Goal: Communication & Community: Connect with others

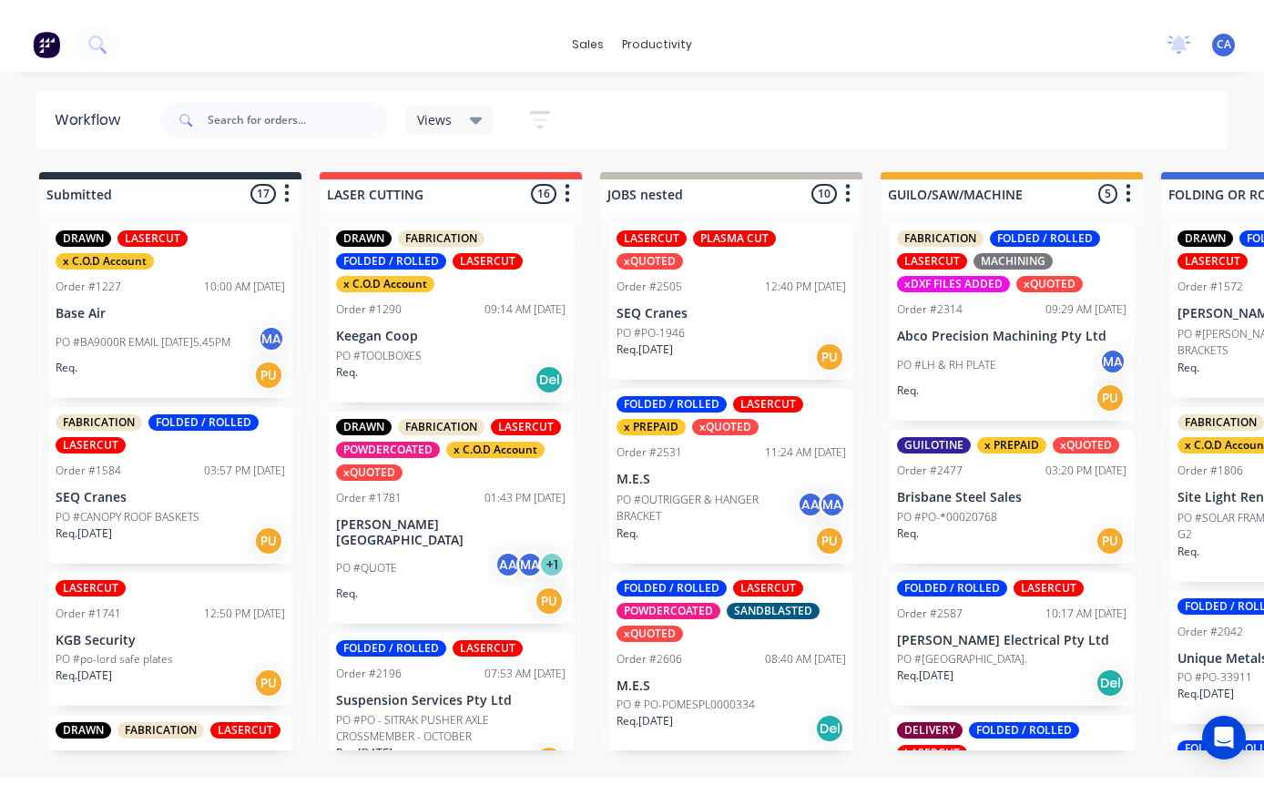
scroll to position [0, 554]
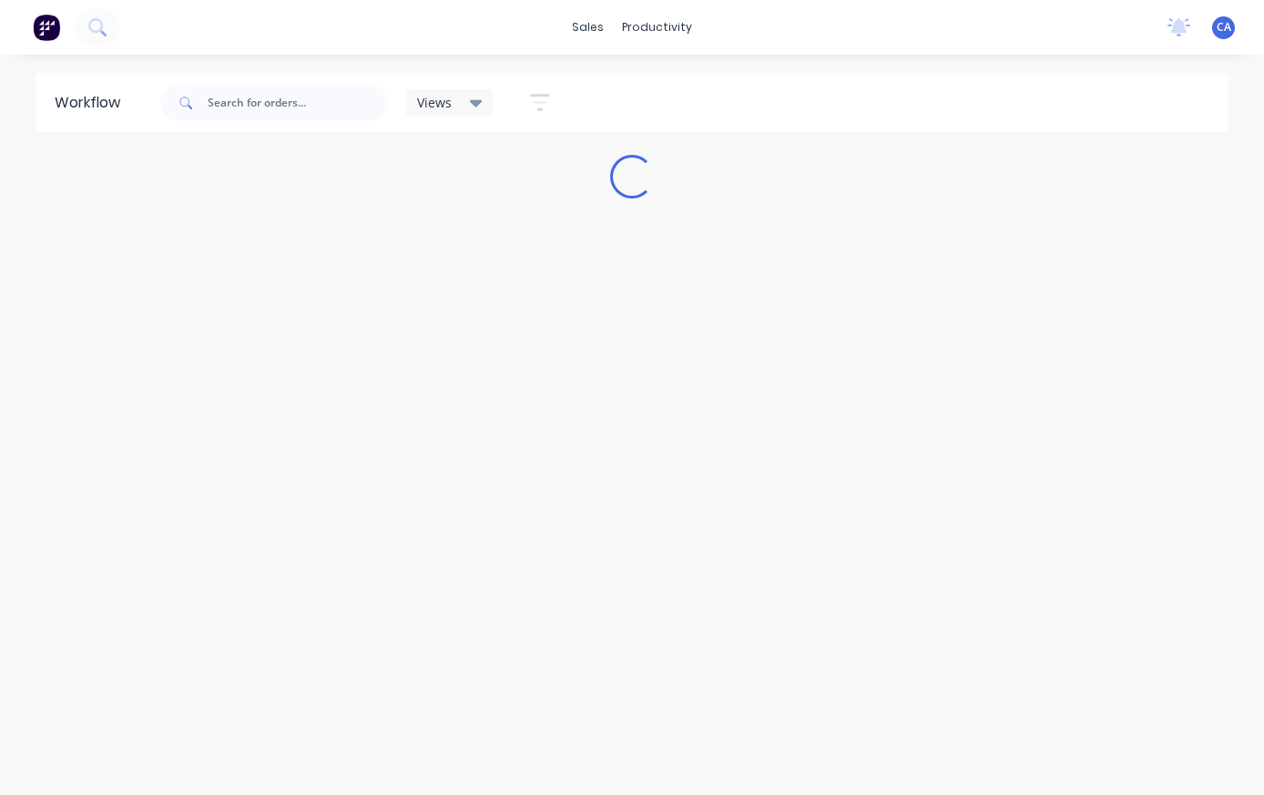
scroll to position [289, 150]
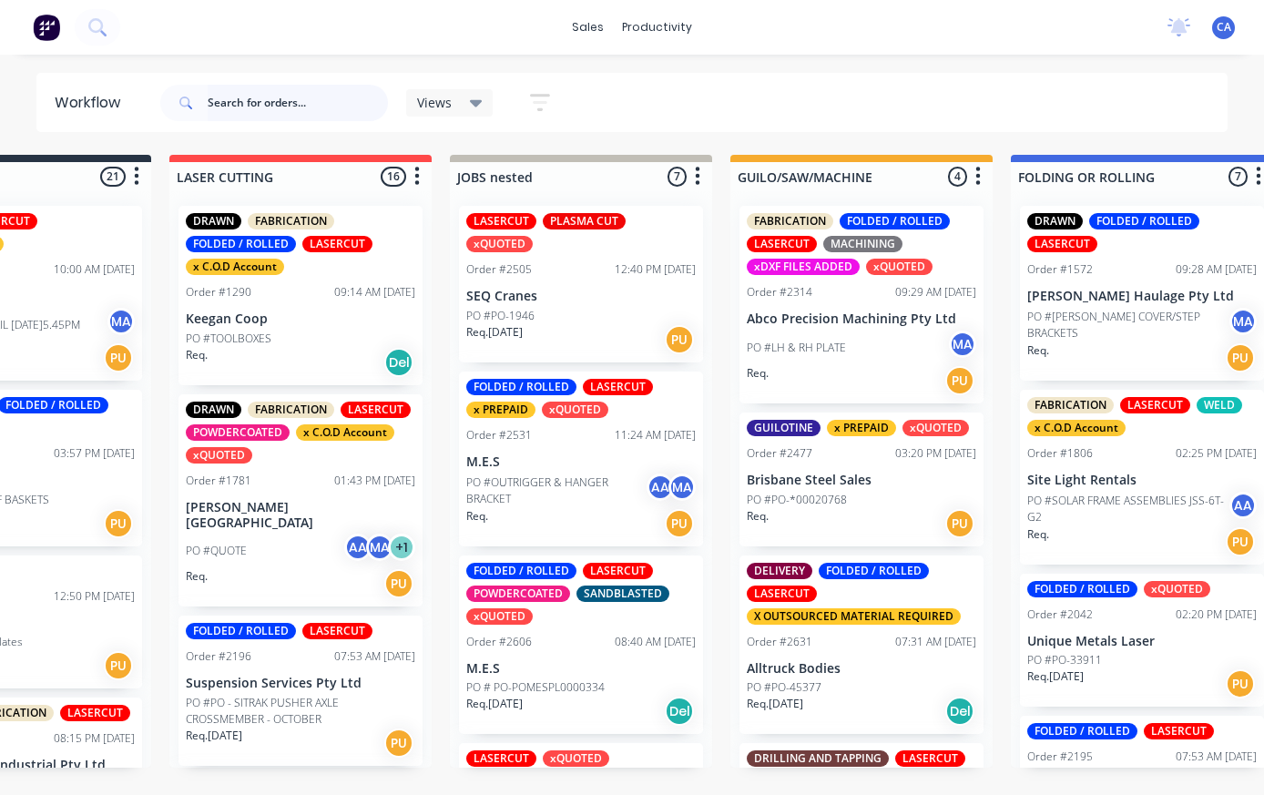
click at [346, 101] on input "text" at bounding box center [298, 103] width 180 height 36
type input "Seq"
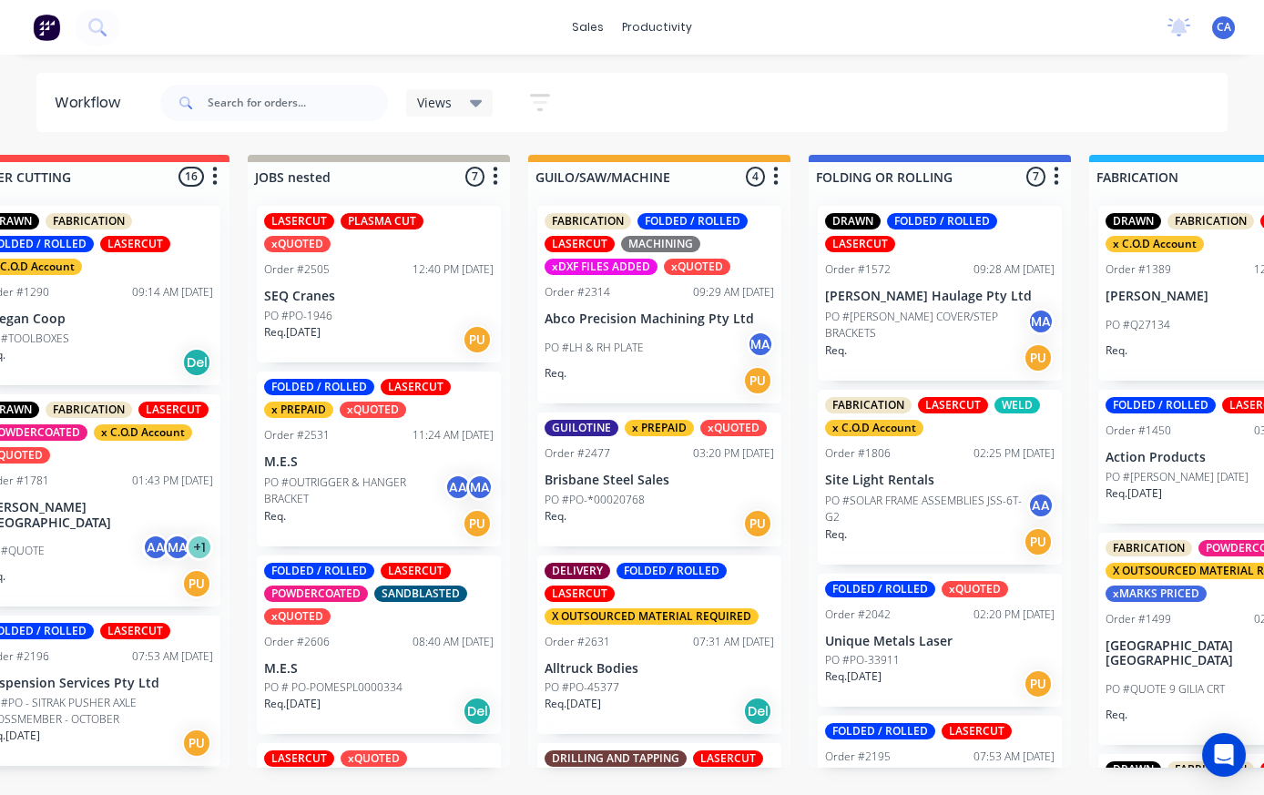
click at [680, 467] on div "GUILOTINE x PREPAID xQUOTED Order #2477 03:20 PM 20/08/25 Brisbane Steel Sales …" at bounding box center [659, 480] width 244 height 134
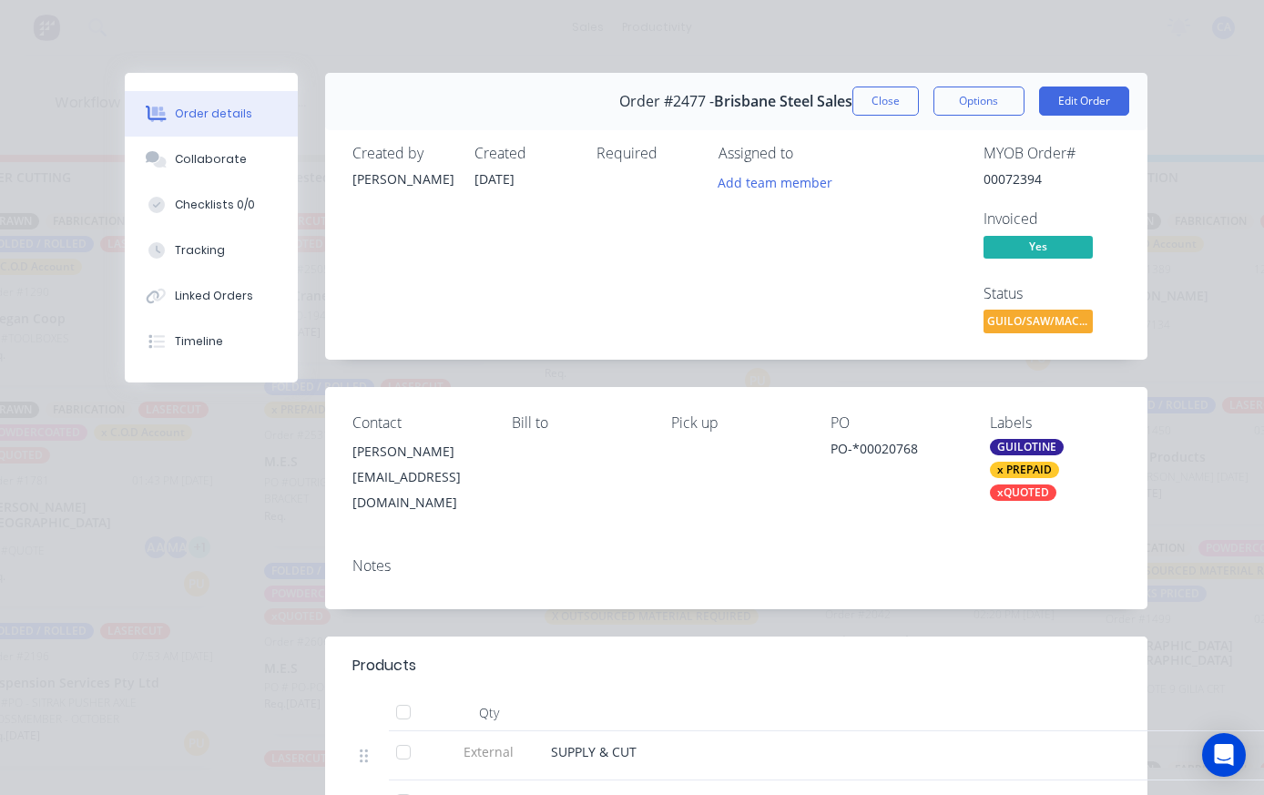
click at [199, 159] on div "Collaborate" at bounding box center [211, 159] width 72 height 16
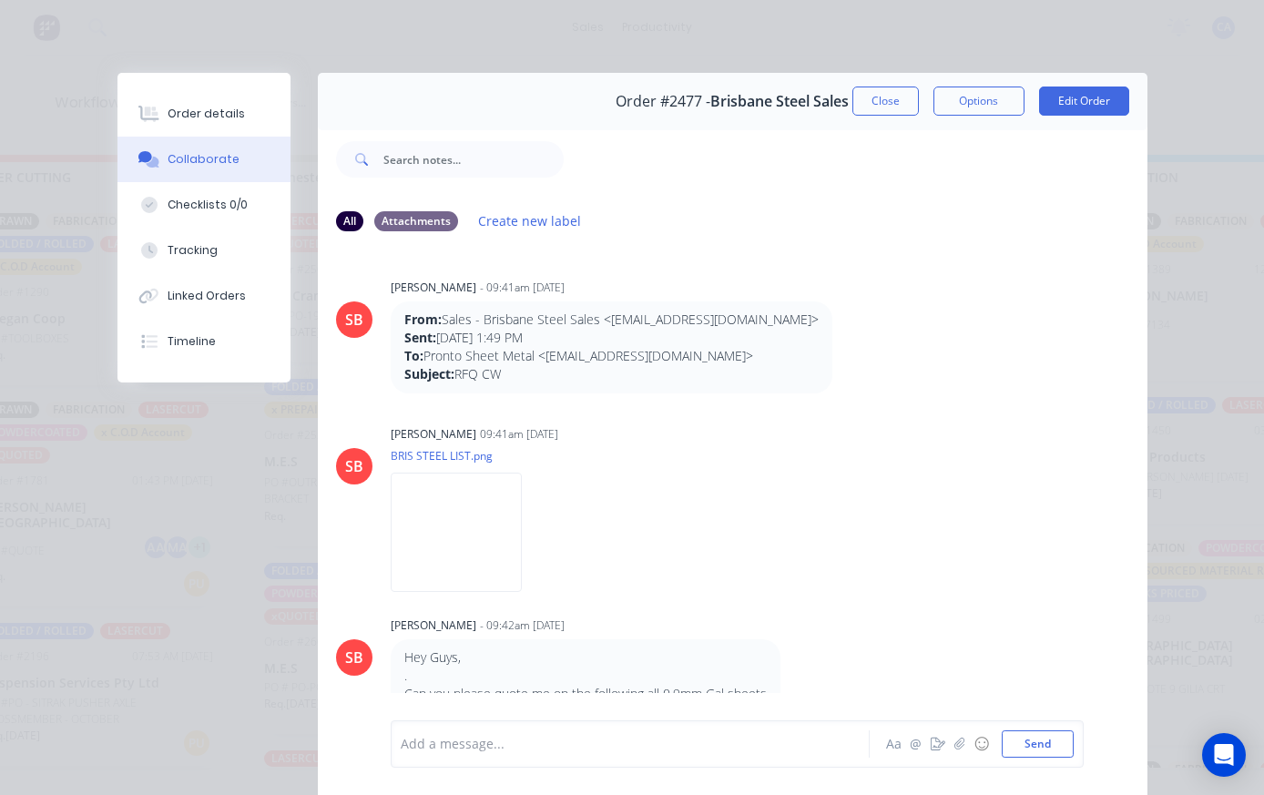
click at [960, 748] on icon "button" at bounding box center [958, 744] width 11 height 13
click at [1037, 742] on button "Send" at bounding box center [1038, 743] width 72 height 27
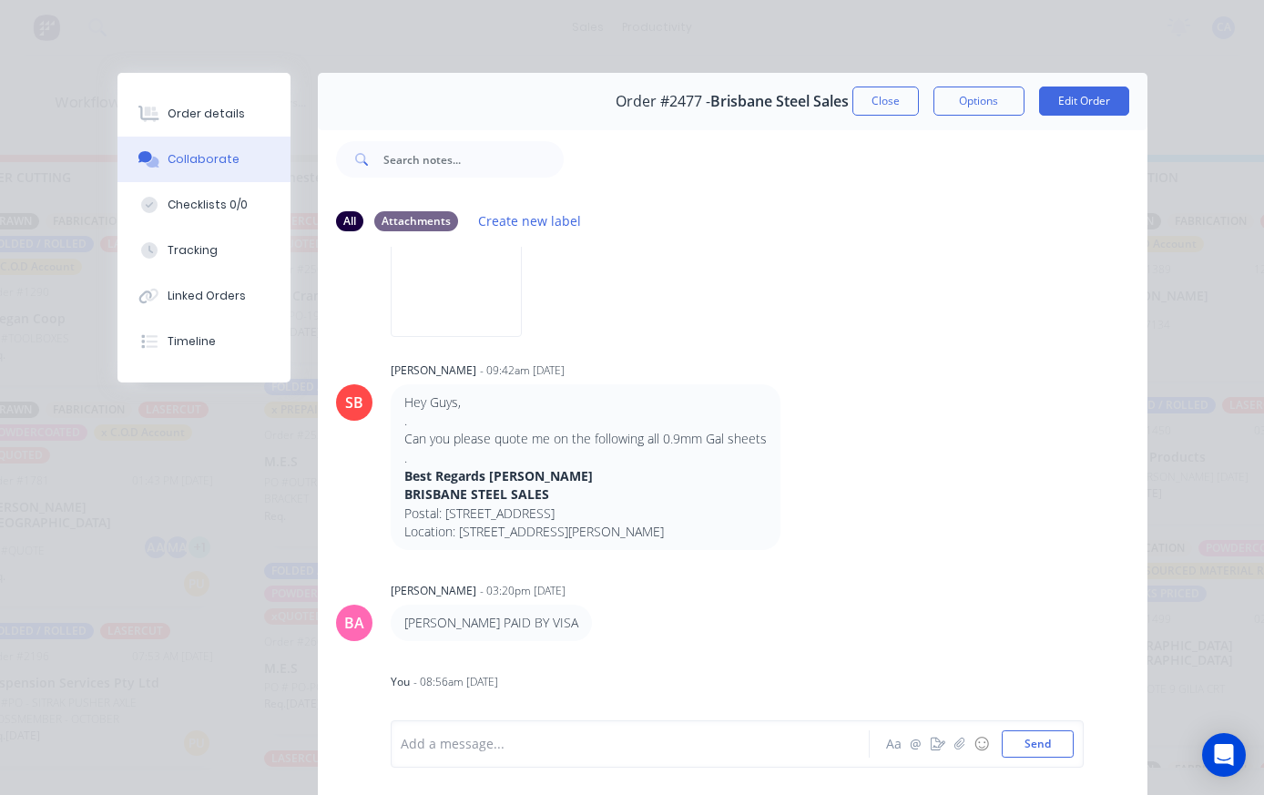
click at [902, 93] on button "Close" at bounding box center [885, 101] width 66 height 29
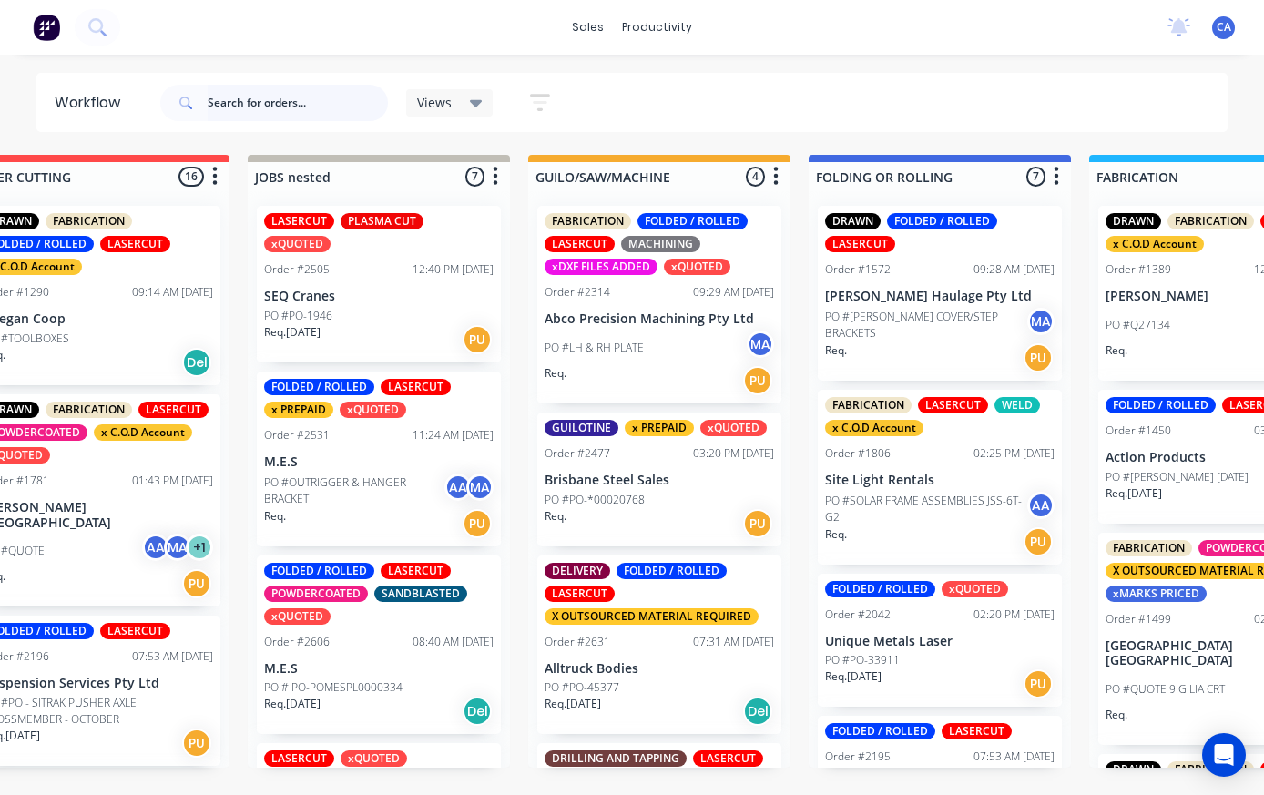
click at [212, 117] on input "text" at bounding box center [298, 103] width 180 height 36
type input "Seq"
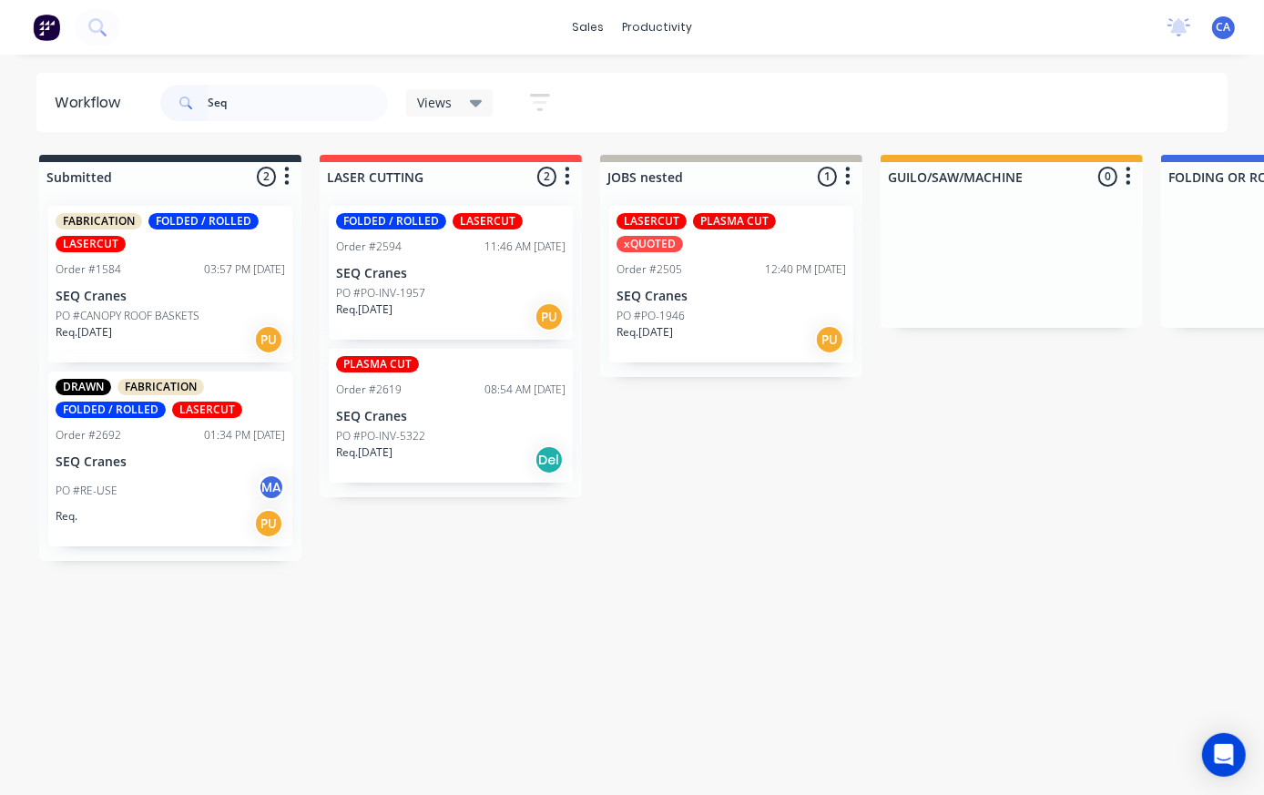
click at [1168, 117] on div "Seq Views Save new view None (Default) edit Show/Hide statuses Show line item c…" at bounding box center [693, 103] width 1072 height 55
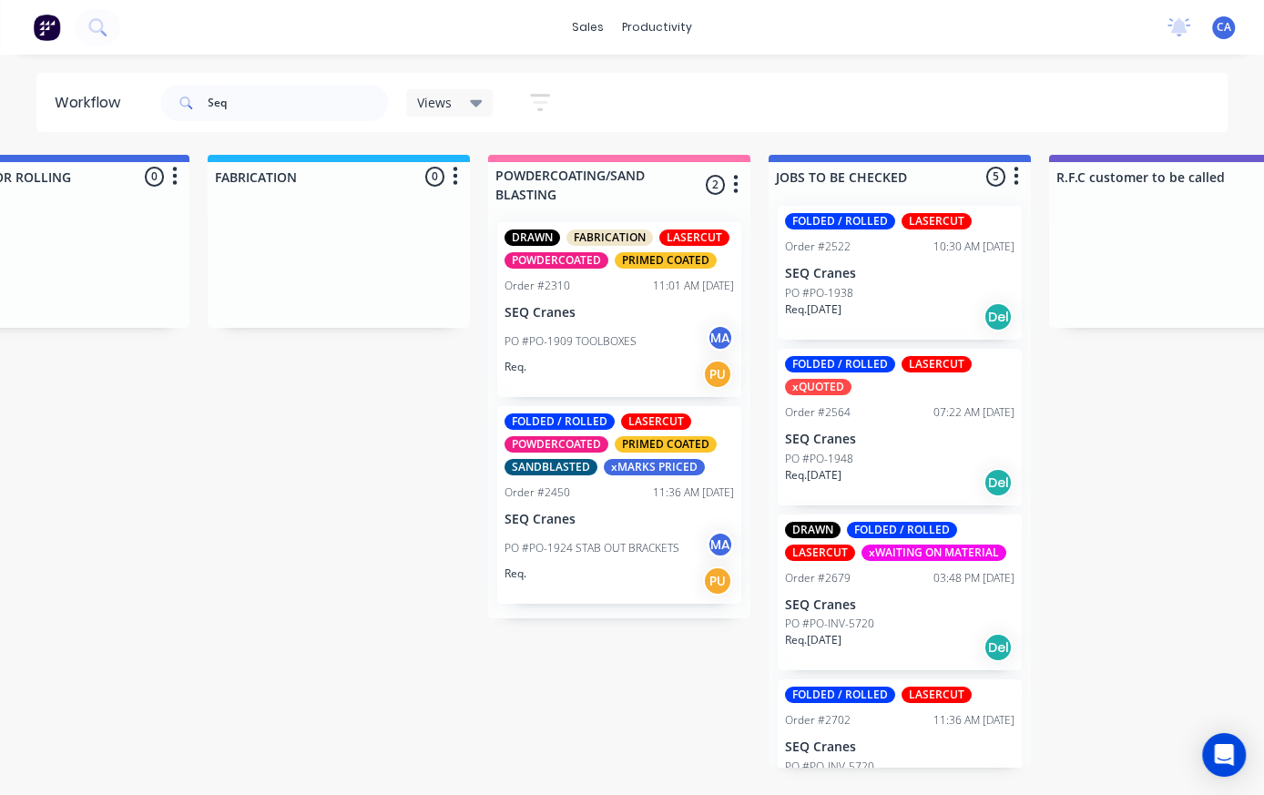
scroll to position [0, 1257]
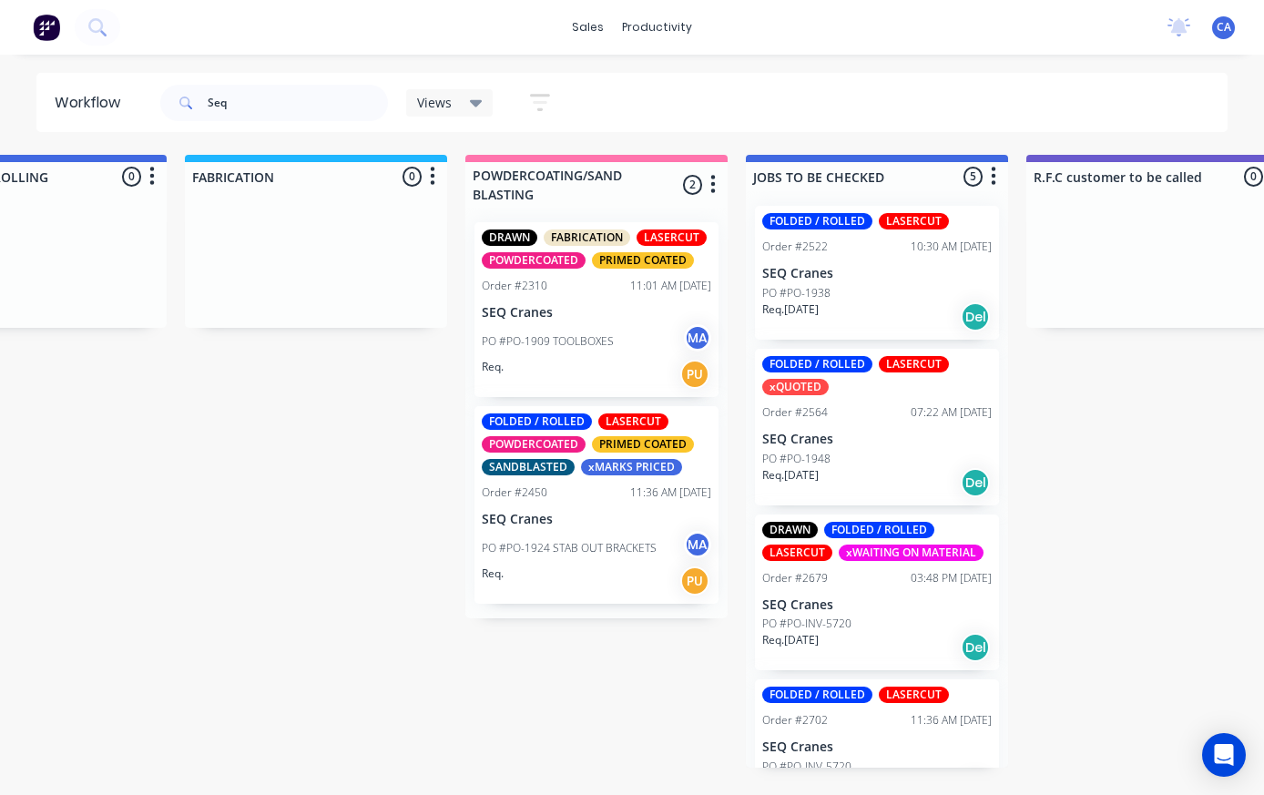
click at [902, 258] on div "FOLDED / ROLLED LASERCUT Order #2522 10:30 AM 18/08/25 SEQ Cranes PO #PO-1938 R…" at bounding box center [877, 273] width 244 height 134
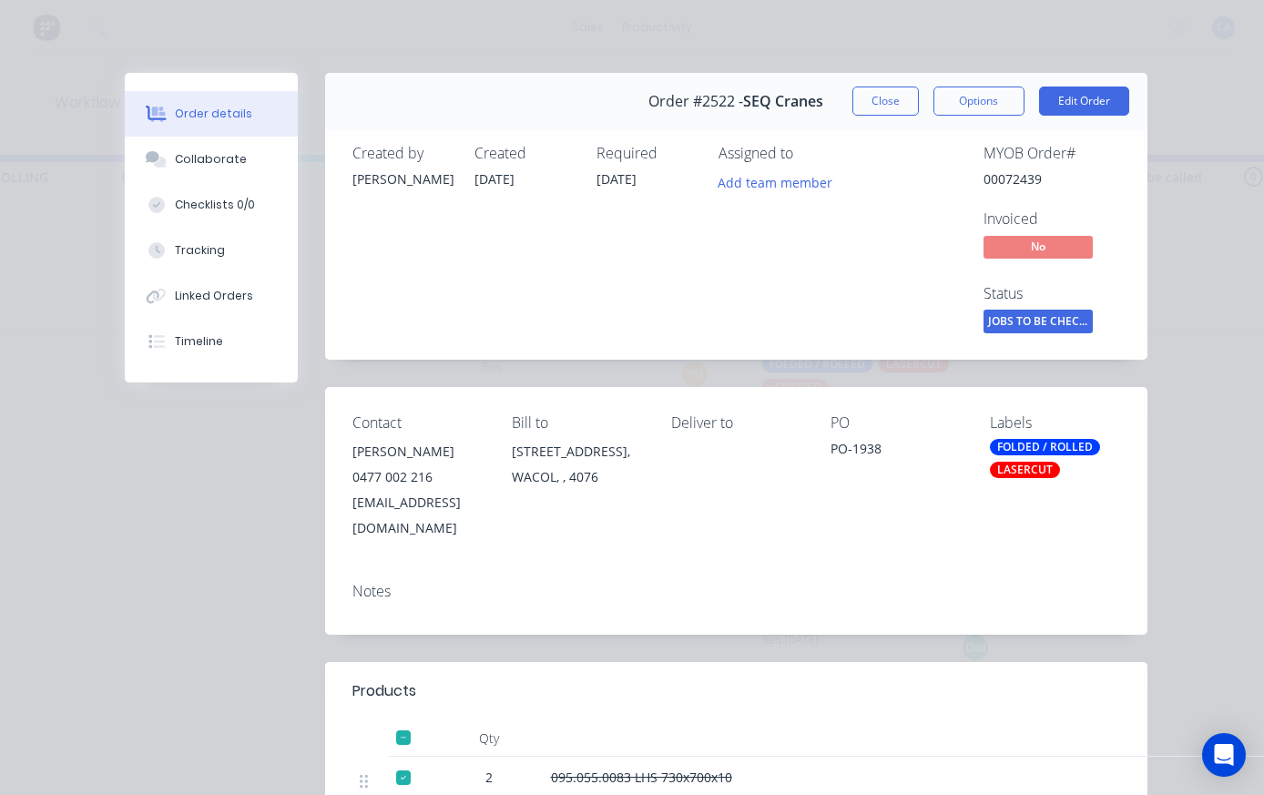
scroll to position [0, 0]
click at [893, 96] on button "Close" at bounding box center [885, 101] width 66 height 29
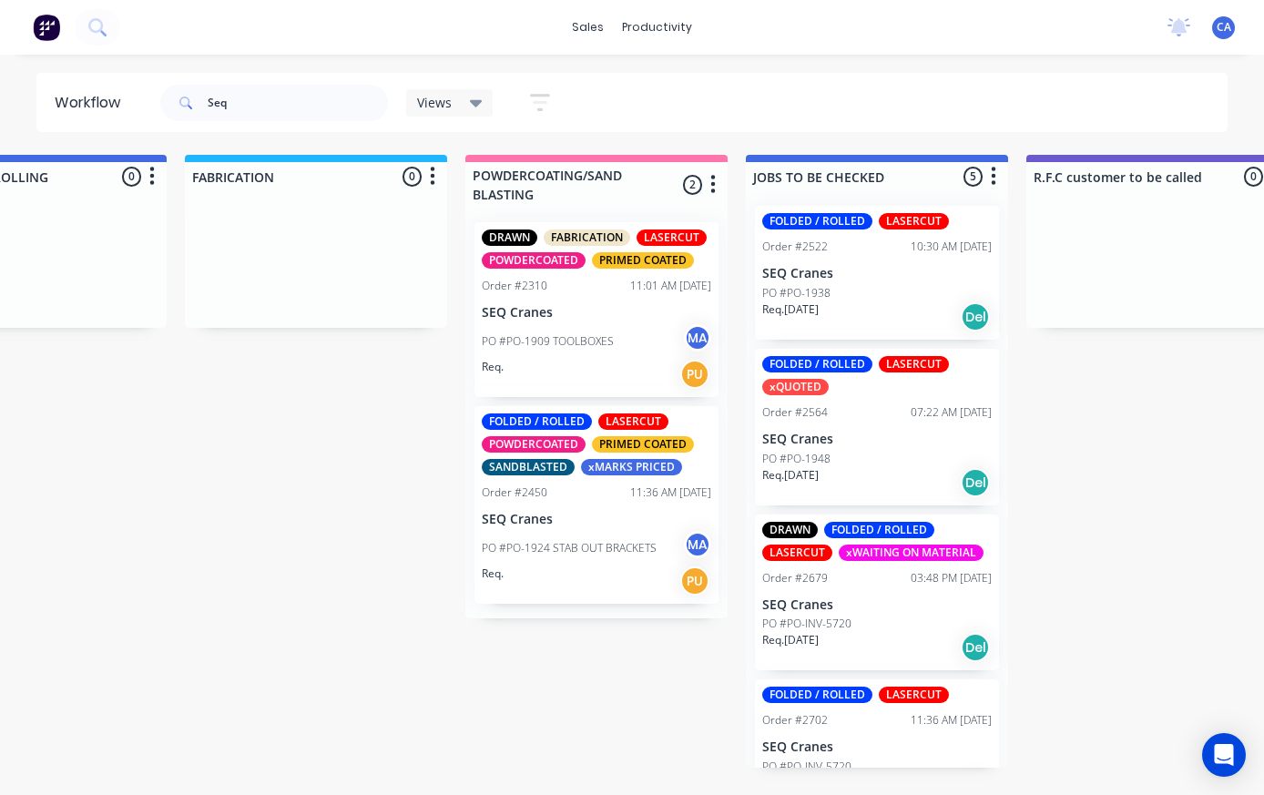
click at [909, 451] on div "PO #PO-1948" at bounding box center [876, 459] width 229 height 16
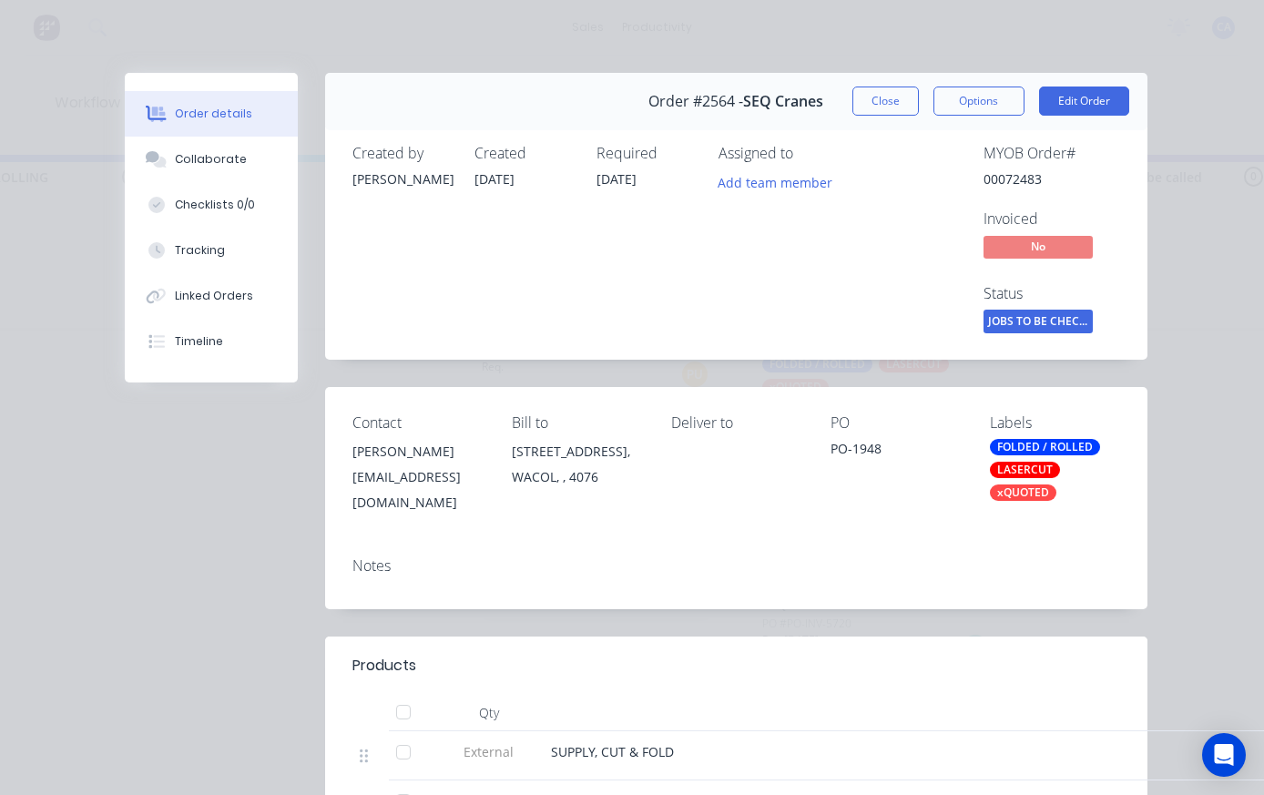
click at [882, 98] on button "Close" at bounding box center [885, 101] width 66 height 29
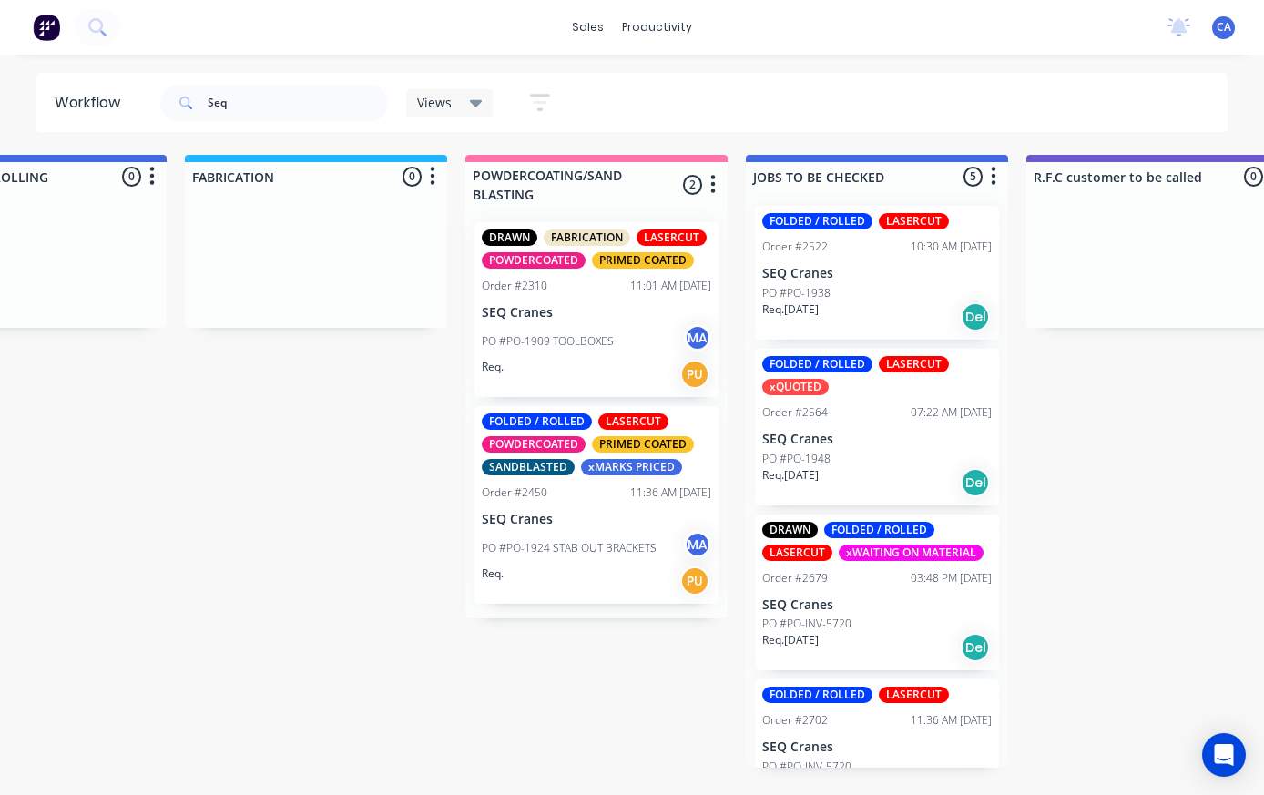
click at [906, 556] on div "xWAITING ON MATERIAL" at bounding box center [911, 553] width 145 height 16
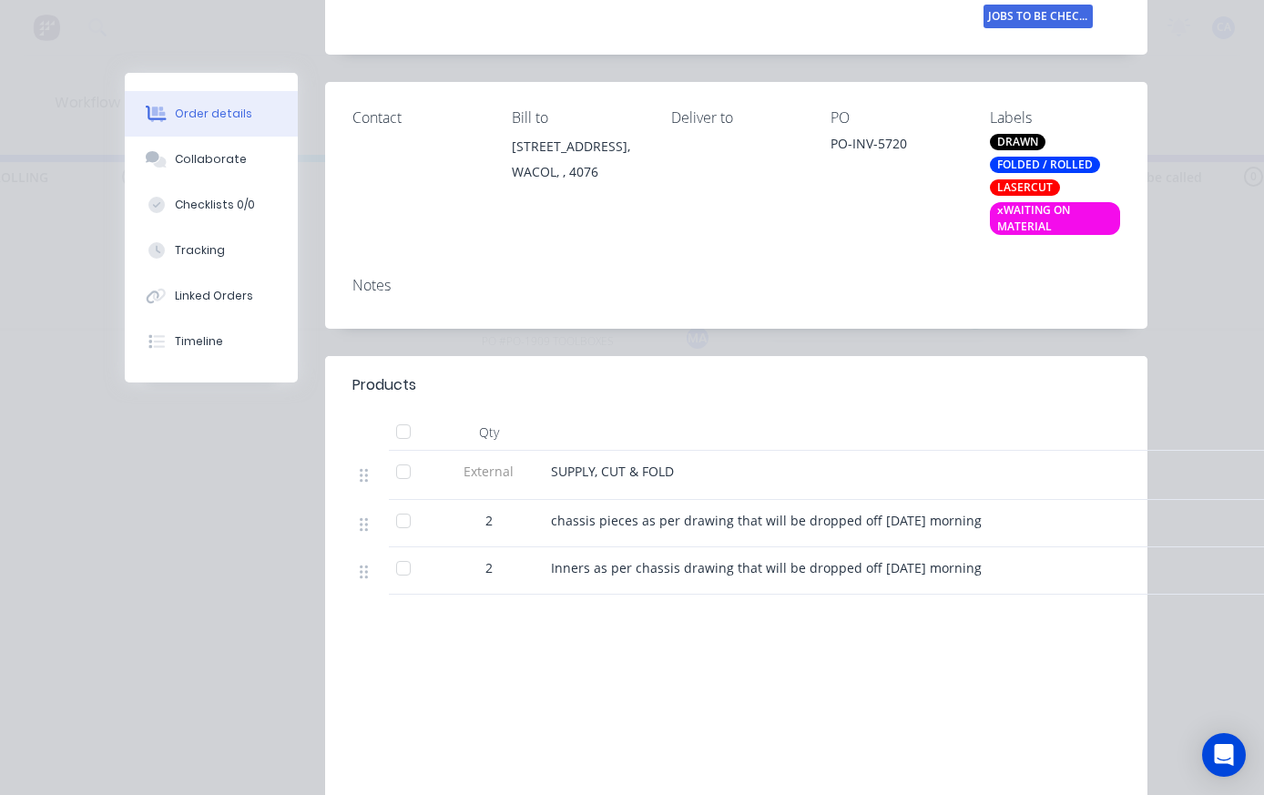
click at [177, 171] on button "Collaborate" at bounding box center [211, 160] width 173 height 46
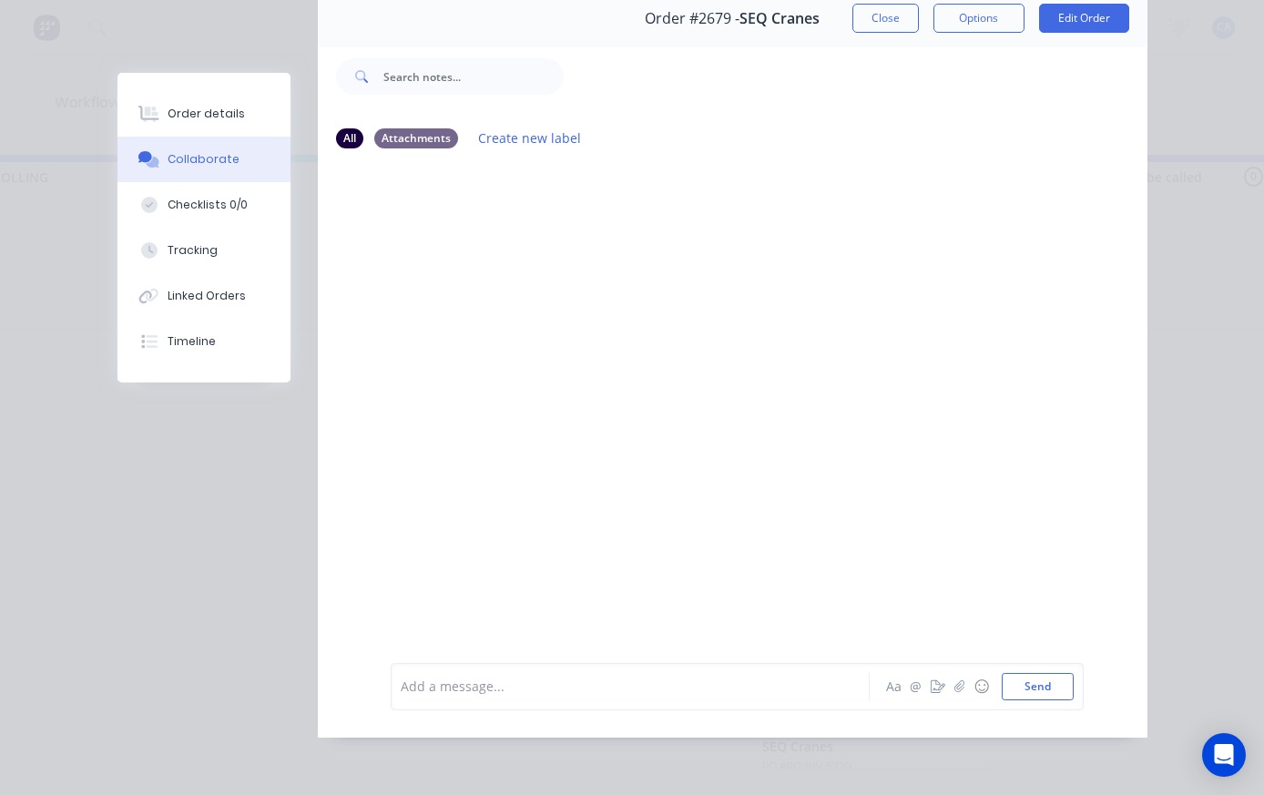
scroll to position [117, 0]
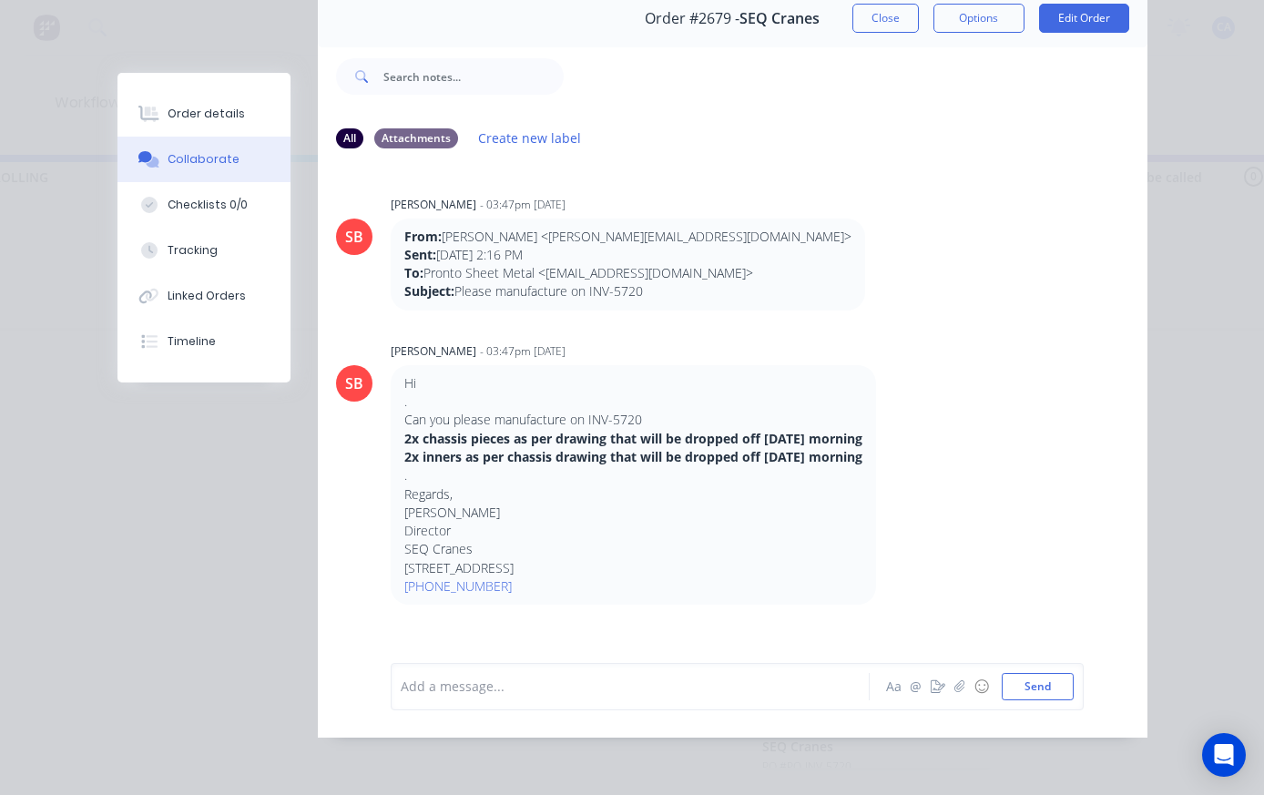
click at [957, 686] on icon "button" at bounding box center [959, 686] width 10 height 12
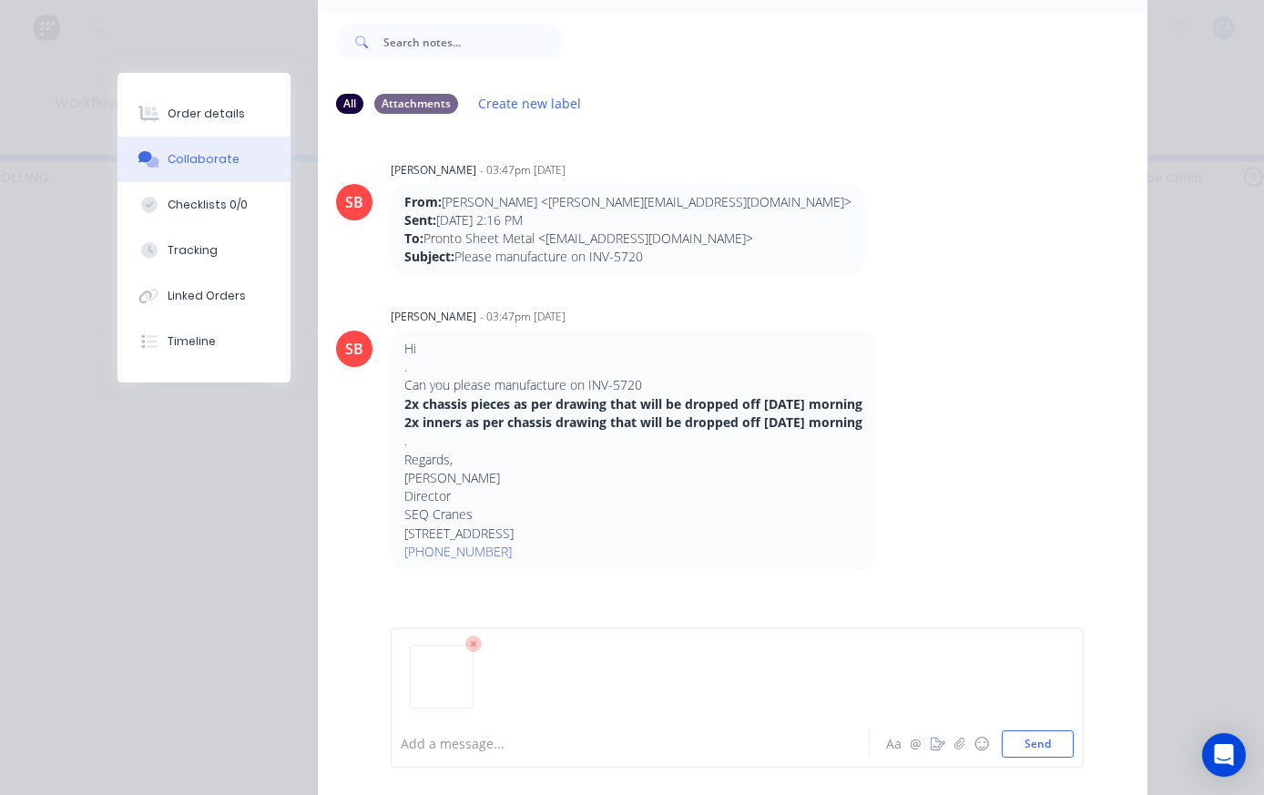
click at [1051, 743] on button "Send" at bounding box center [1038, 743] width 72 height 27
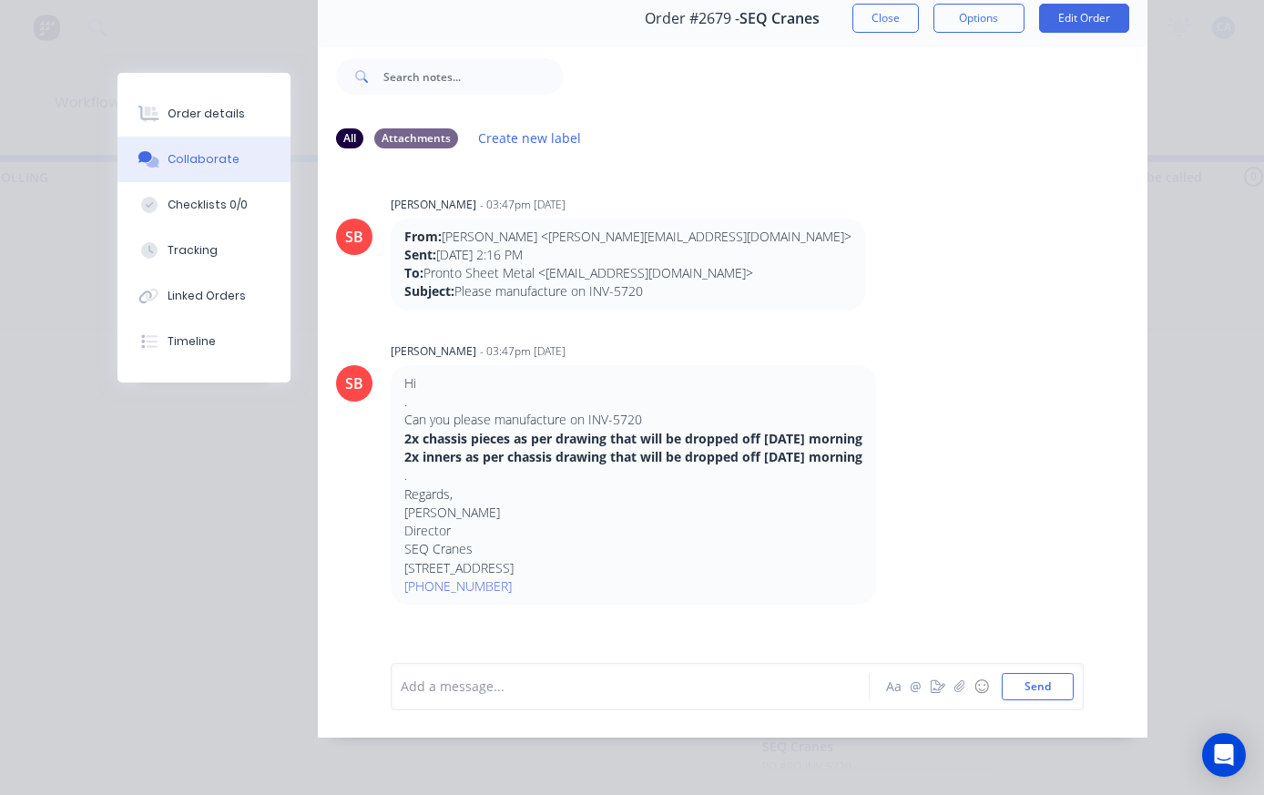
scroll to position [0, 0]
click at [1193, 235] on div "Order details Collaborate Checklists 0/0 Tracking Linked Orders Timeline Order …" at bounding box center [632, 397] width 1264 height 795
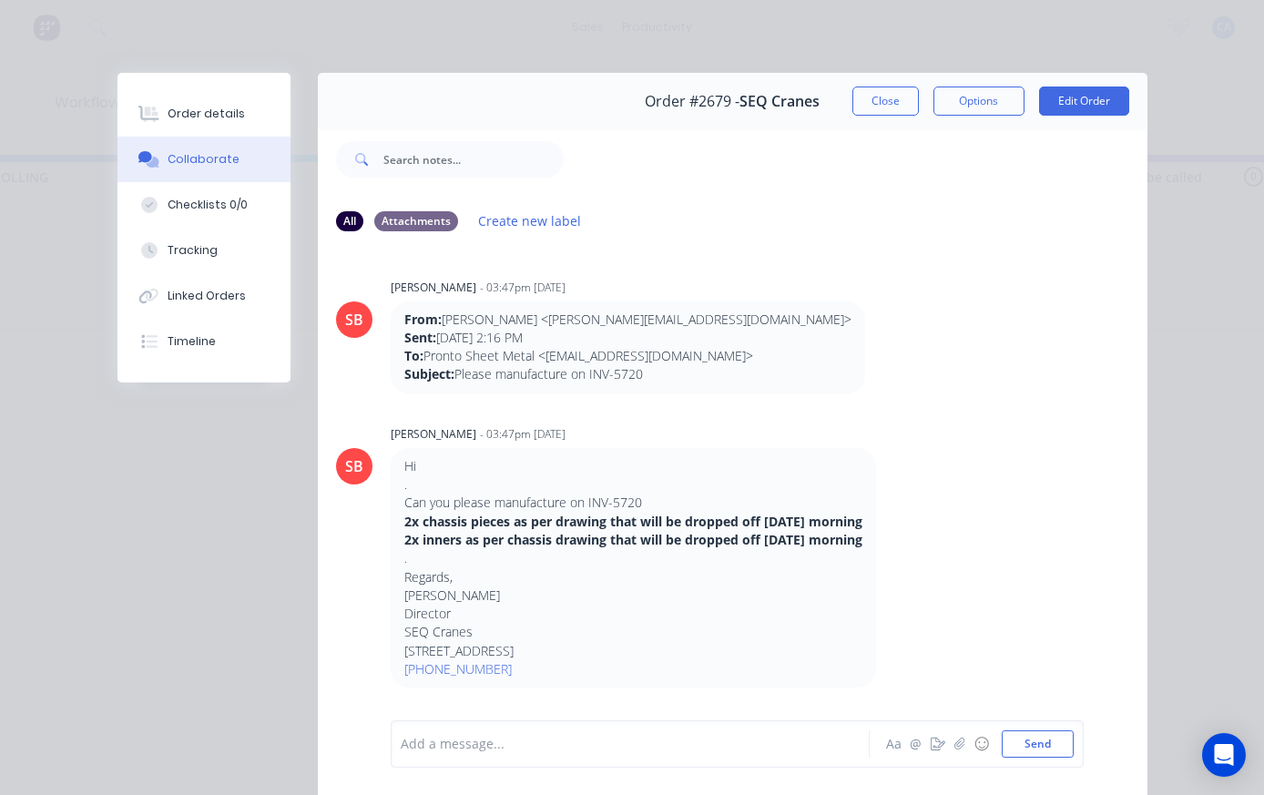
click at [888, 98] on button "Close" at bounding box center [885, 101] width 66 height 29
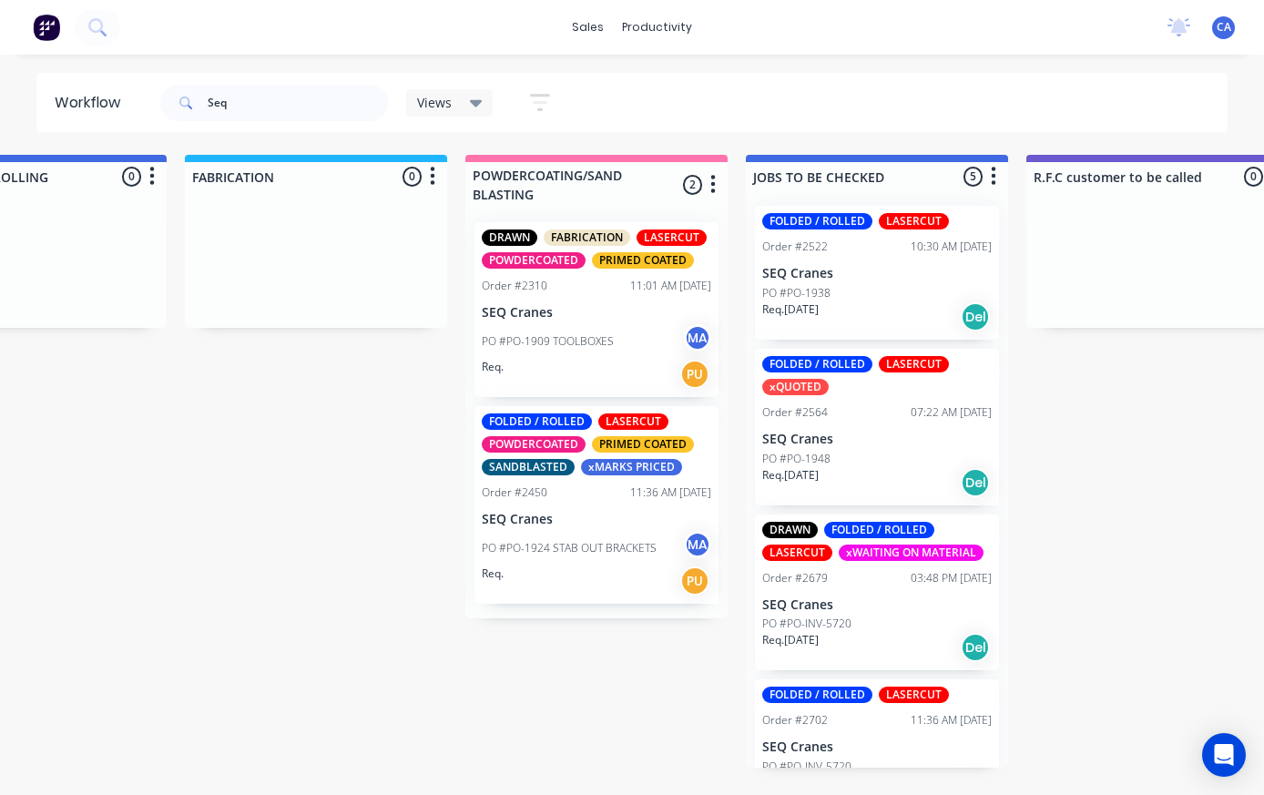
click at [910, 259] on div "FOLDED / ROLLED LASERCUT Order #2522 10:30 AM 18/08/25 SEQ Cranes PO #PO-1938 R…" at bounding box center [877, 273] width 244 height 134
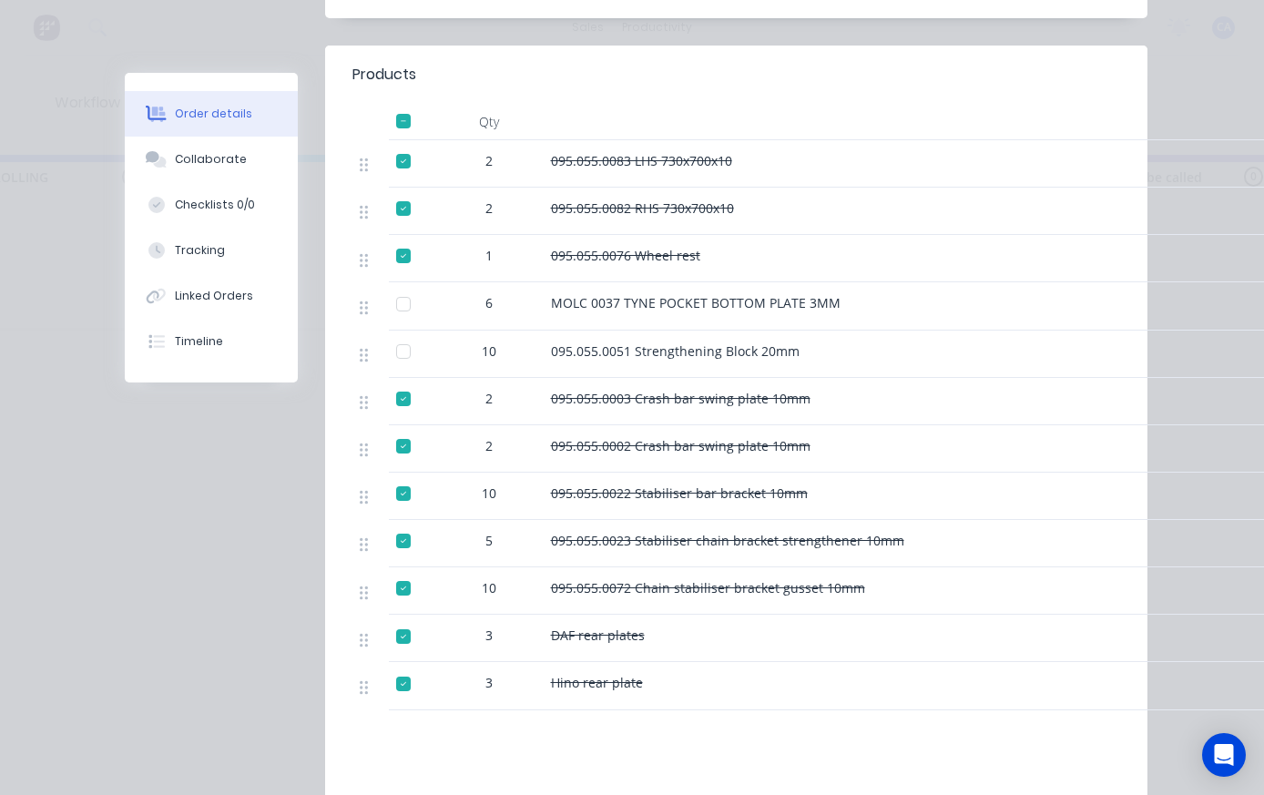
scroll to position [617, 0]
click at [260, 172] on button "Collaborate" at bounding box center [211, 160] width 173 height 46
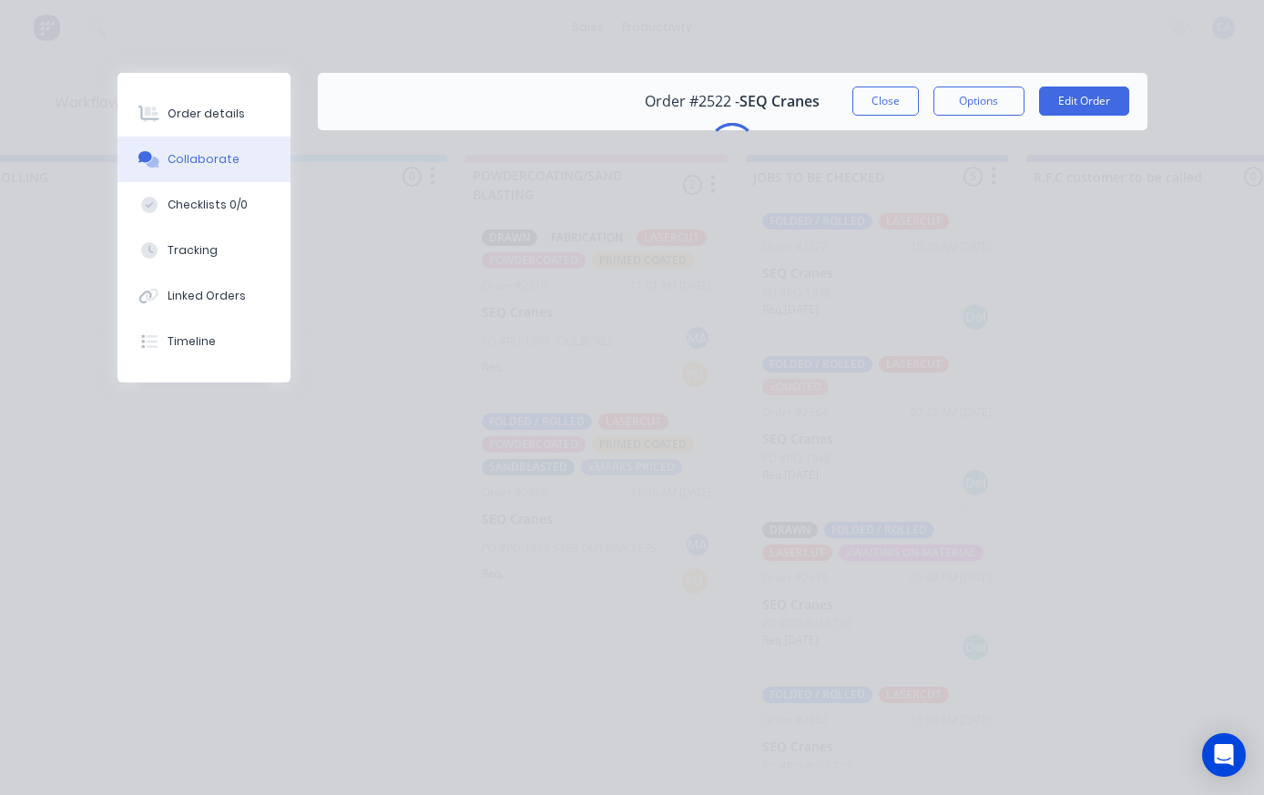
scroll to position [0, 0]
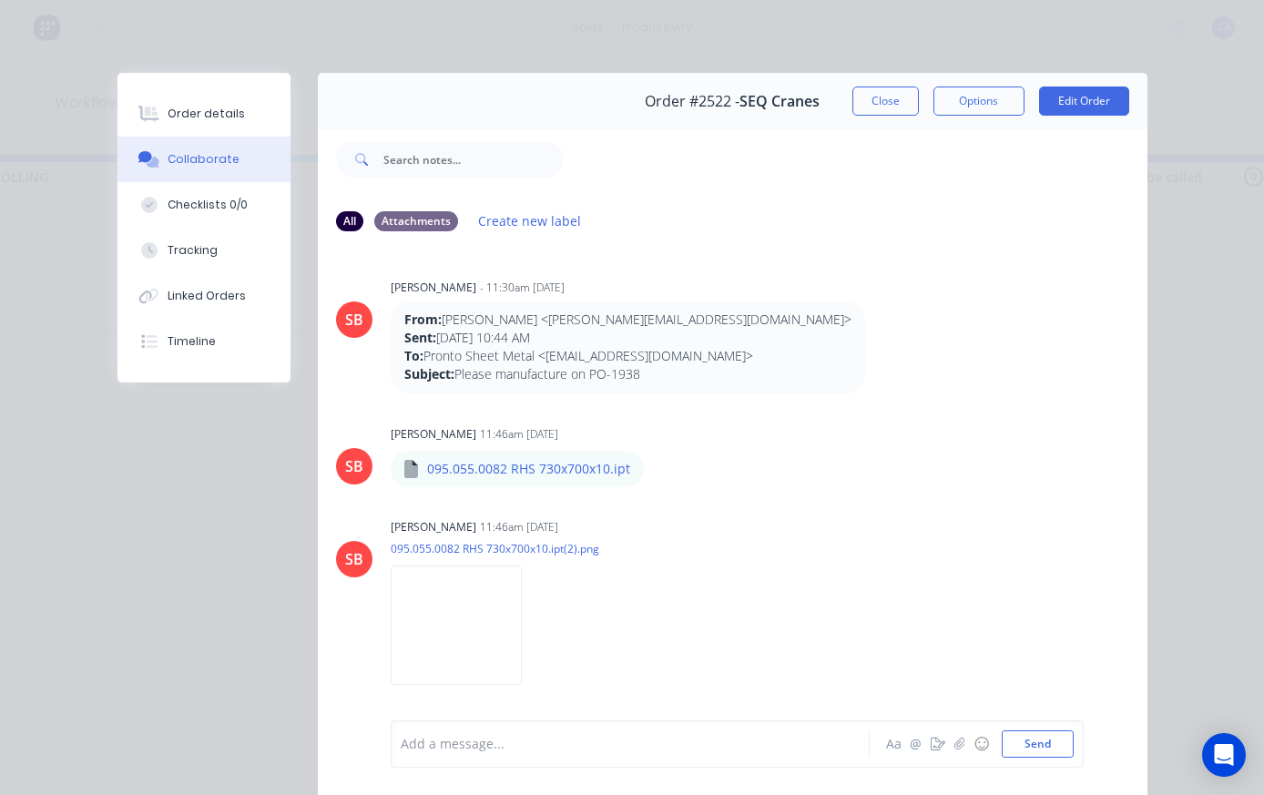
click at [971, 735] on button "☺" at bounding box center [982, 744] width 22 height 22
click at [960, 748] on icon "button" at bounding box center [958, 744] width 11 height 13
click at [1044, 744] on button "Send" at bounding box center [1038, 743] width 72 height 27
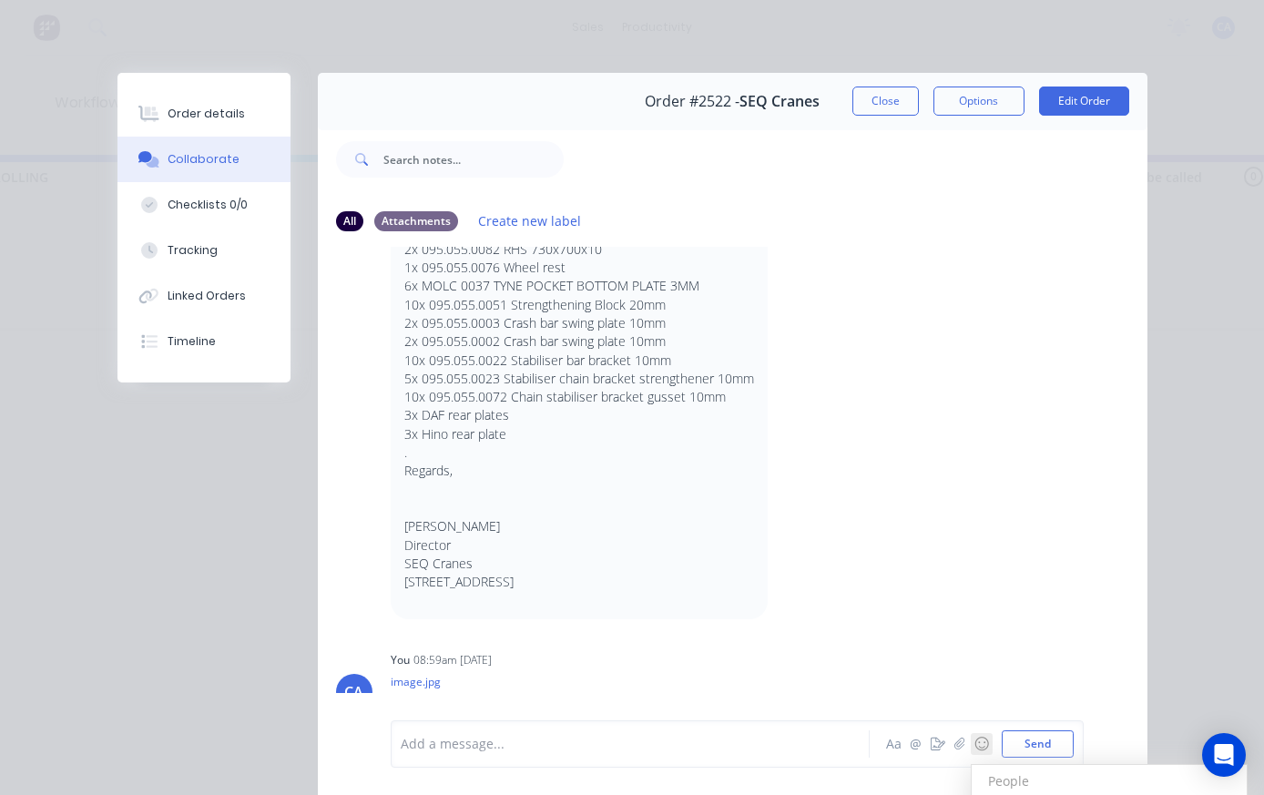
click at [959, 742] on icon "button" at bounding box center [958, 744] width 11 height 13
click at [1053, 751] on button "Send" at bounding box center [1038, 743] width 72 height 27
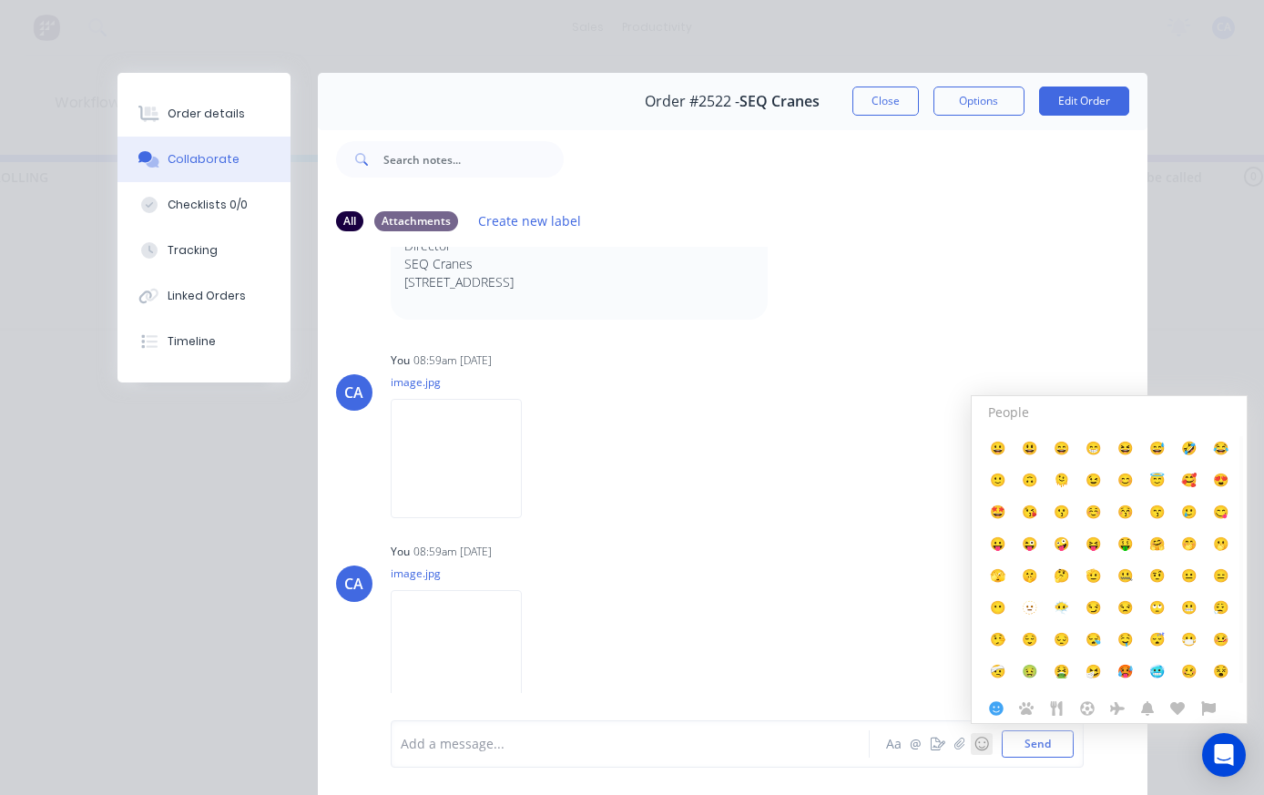
scroll to position [0, 0]
click at [892, 102] on button "Close" at bounding box center [885, 101] width 66 height 29
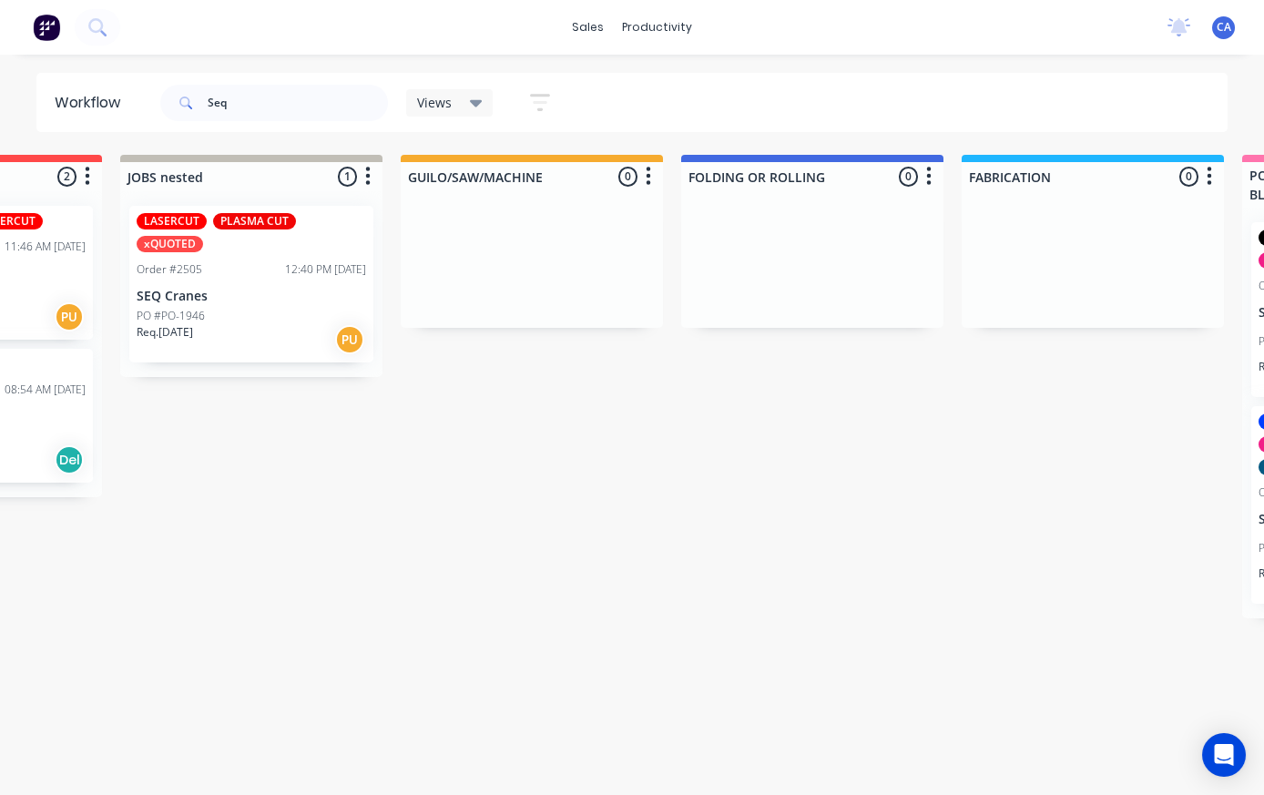
scroll to position [0, 479]
